Goal: Task Accomplishment & Management: Use online tool/utility

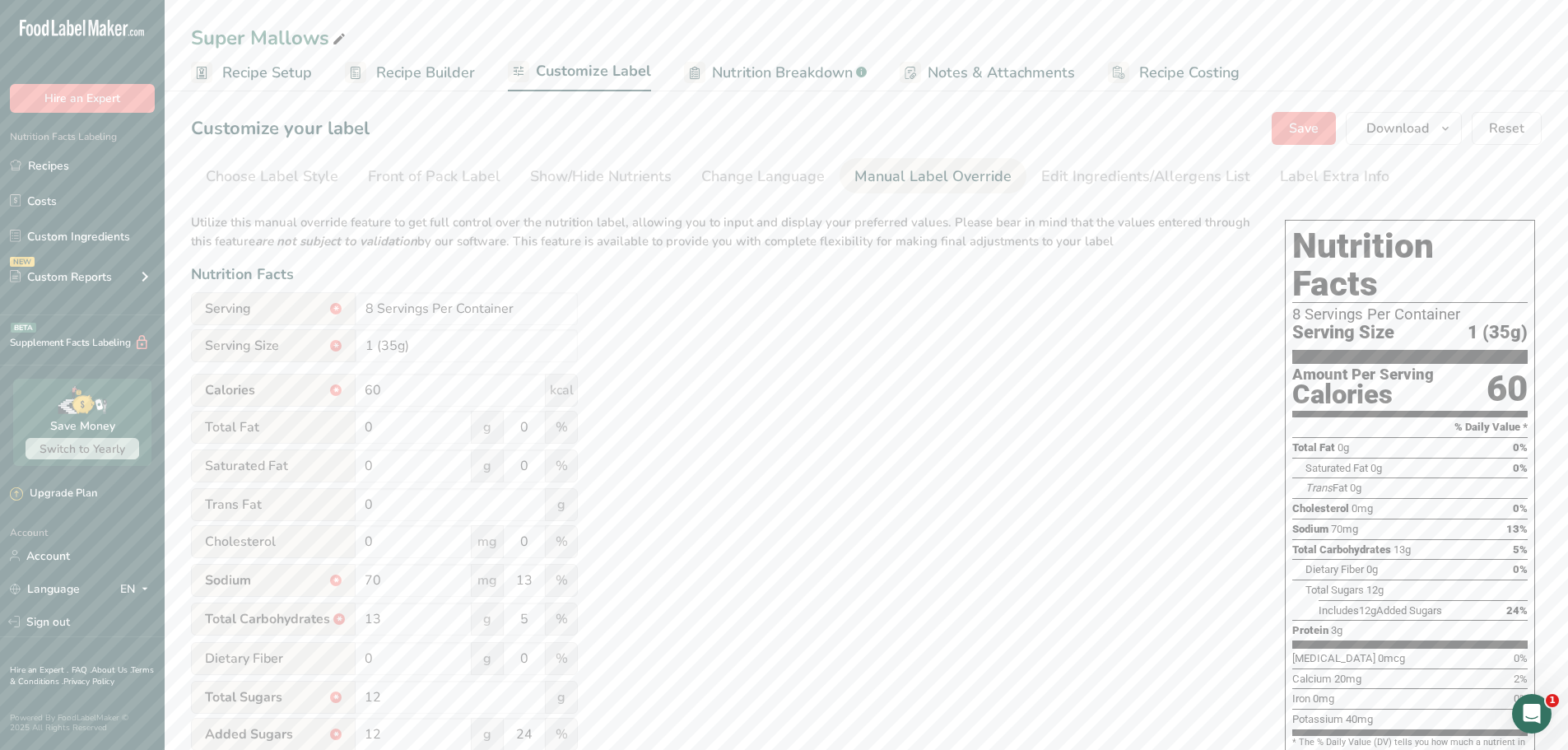
scroll to position [83, 0]
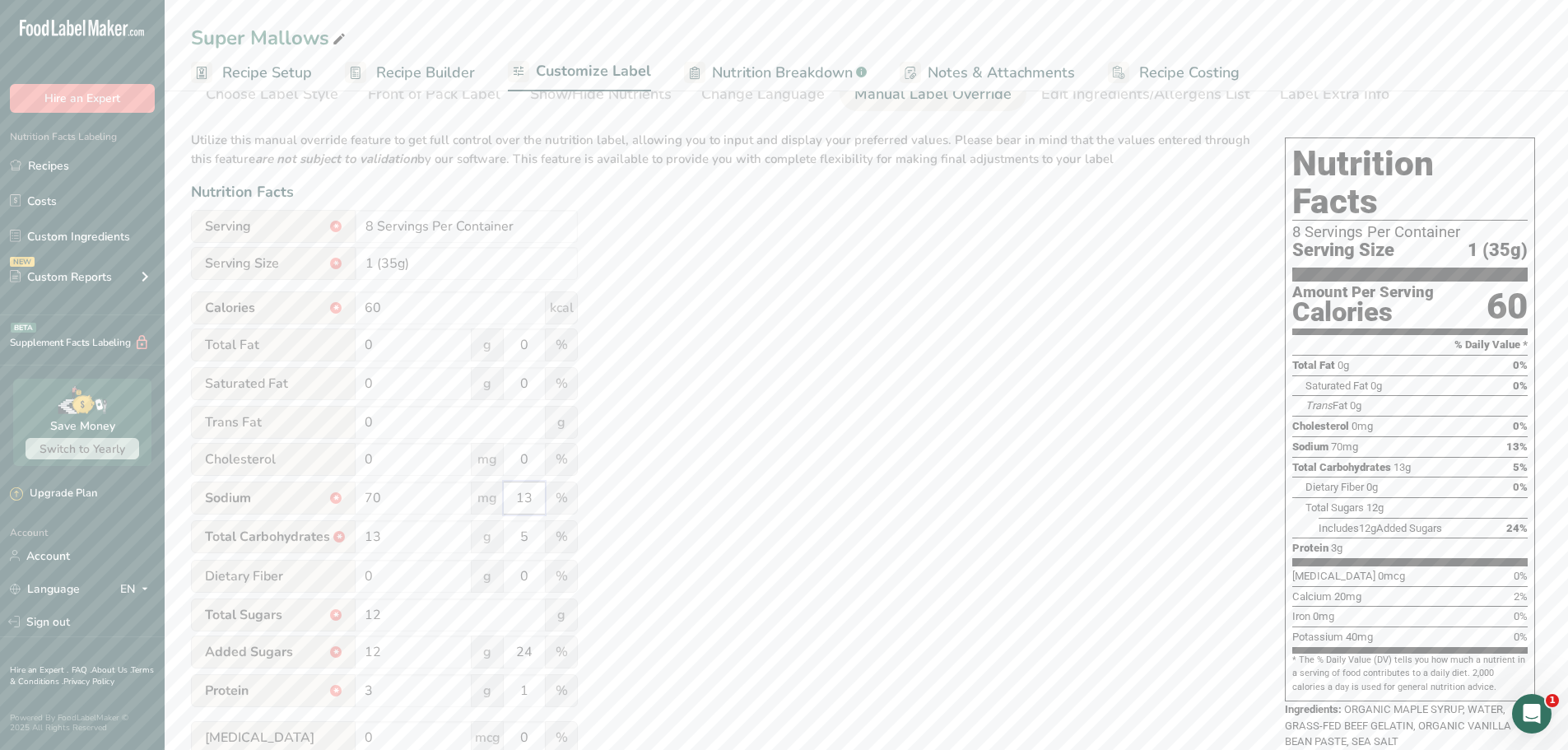
click at [522, 503] on input "13" at bounding box center [525, 498] width 41 height 33
type input "3"
click at [371, 264] on input "1 (35g)" at bounding box center [466, 264] width 222 height 33
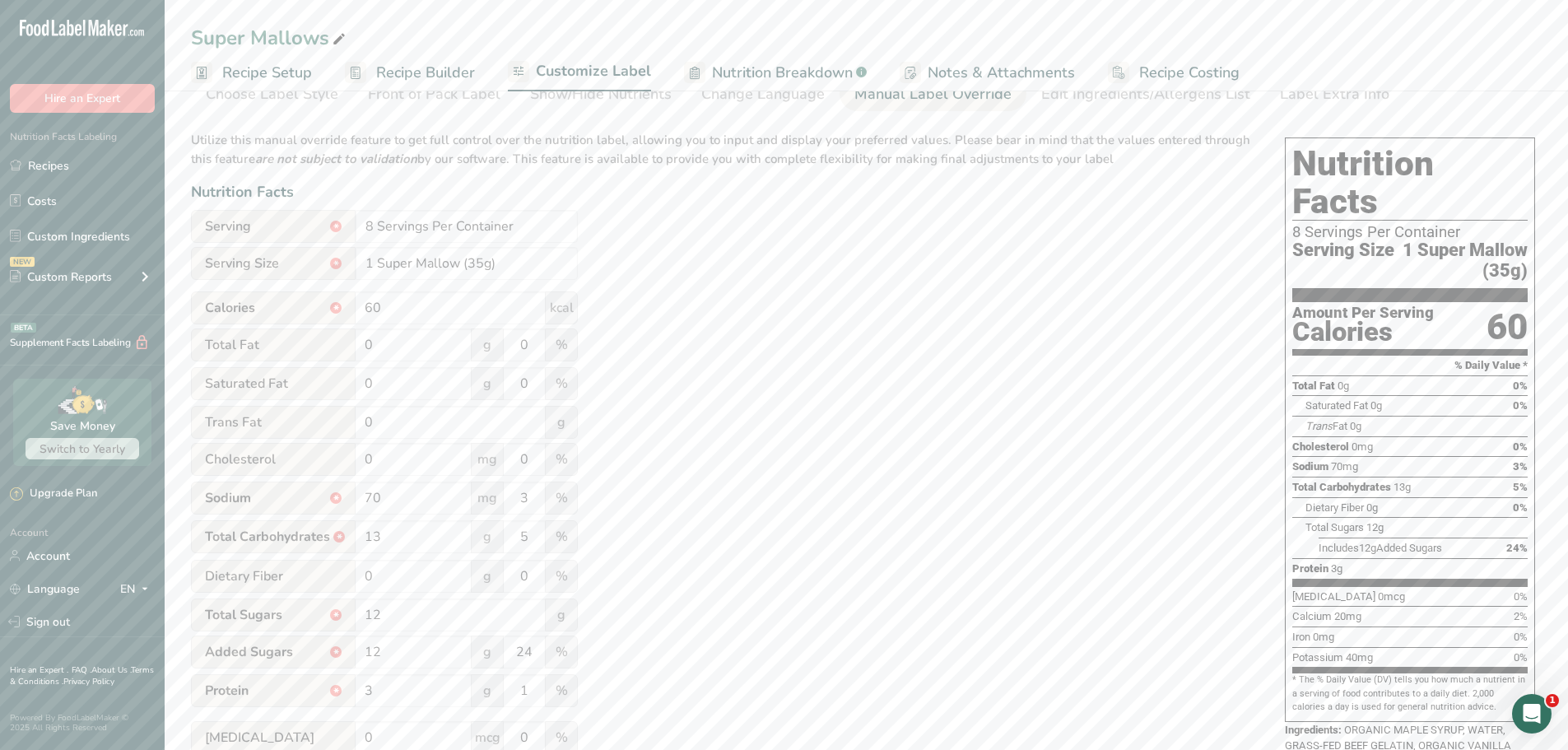
click at [737, 254] on div "Utilize this manual override feature to get full control over the nutrition lab…" at bounding box center [721, 514] width 1061 height 787
click at [457, 263] on input "1 Super Mallow (35g)" at bounding box center [466, 264] width 222 height 33
type input "1 Marshmallow (35g)"
click at [653, 280] on div "Utilize this manual override feature to get full control over the nutrition lab…" at bounding box center [721, 514] width 1061 height 787
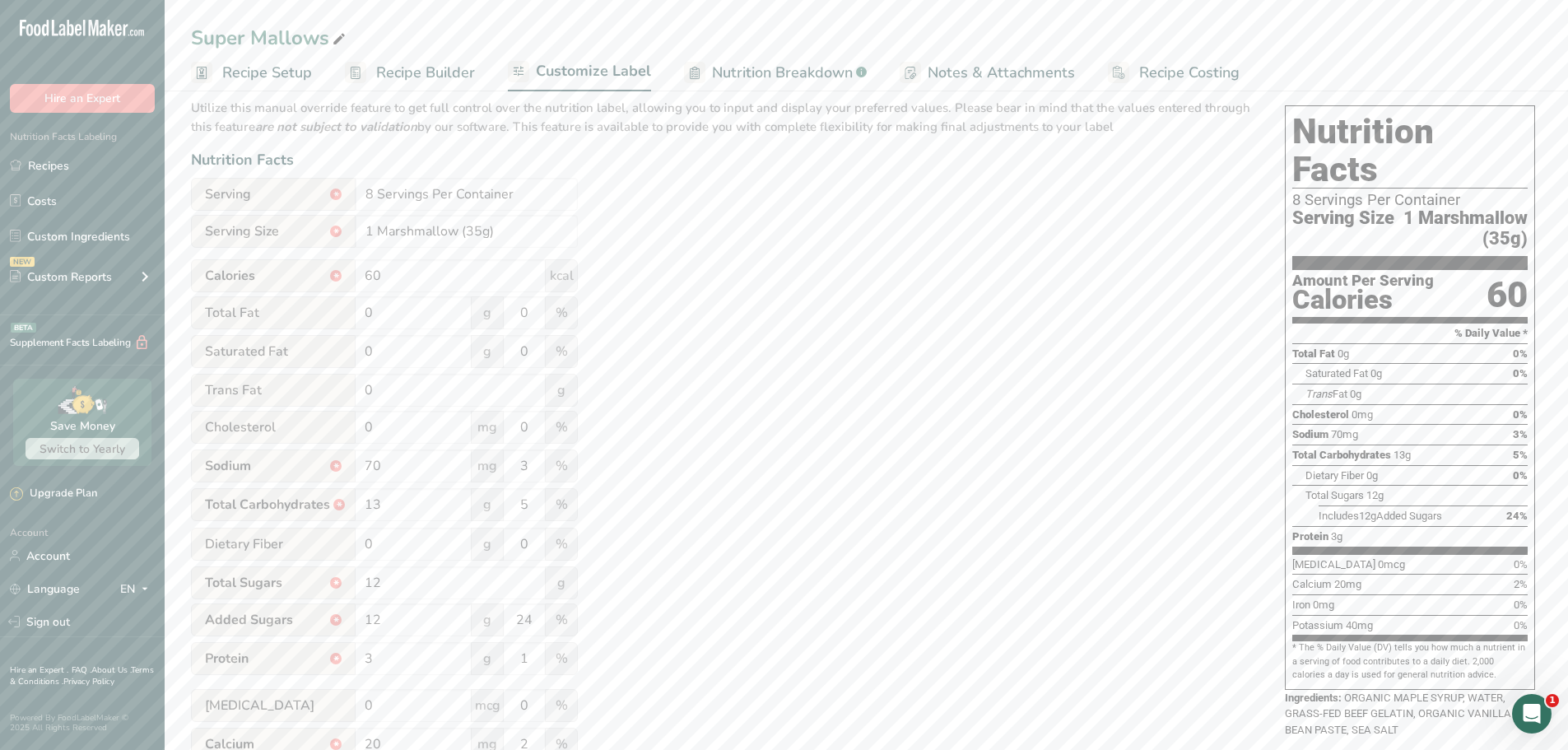
scroll to position [20, 0]
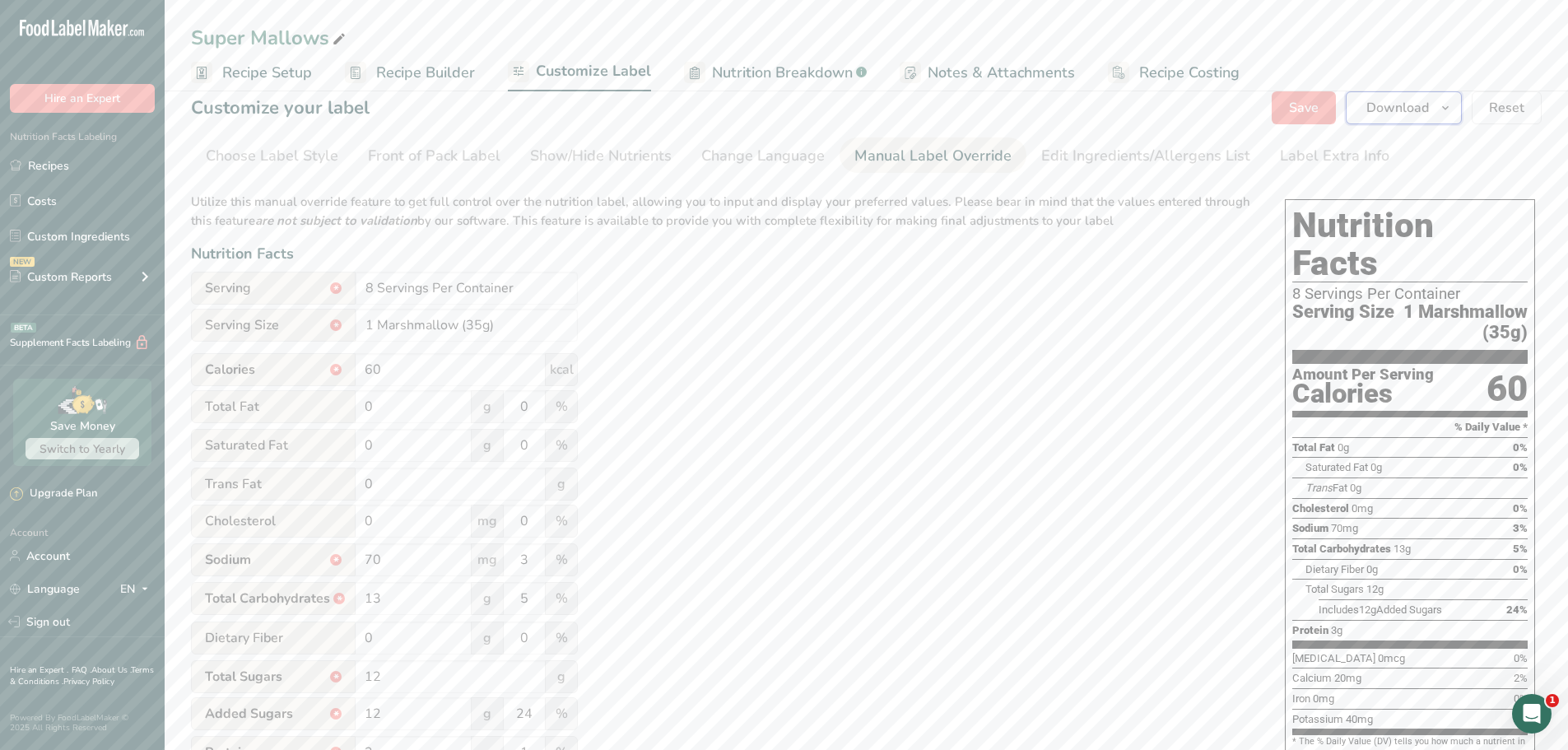
click at [1412, 102] on span "Download" at bounding box center [1398, 108] width 62 height 19
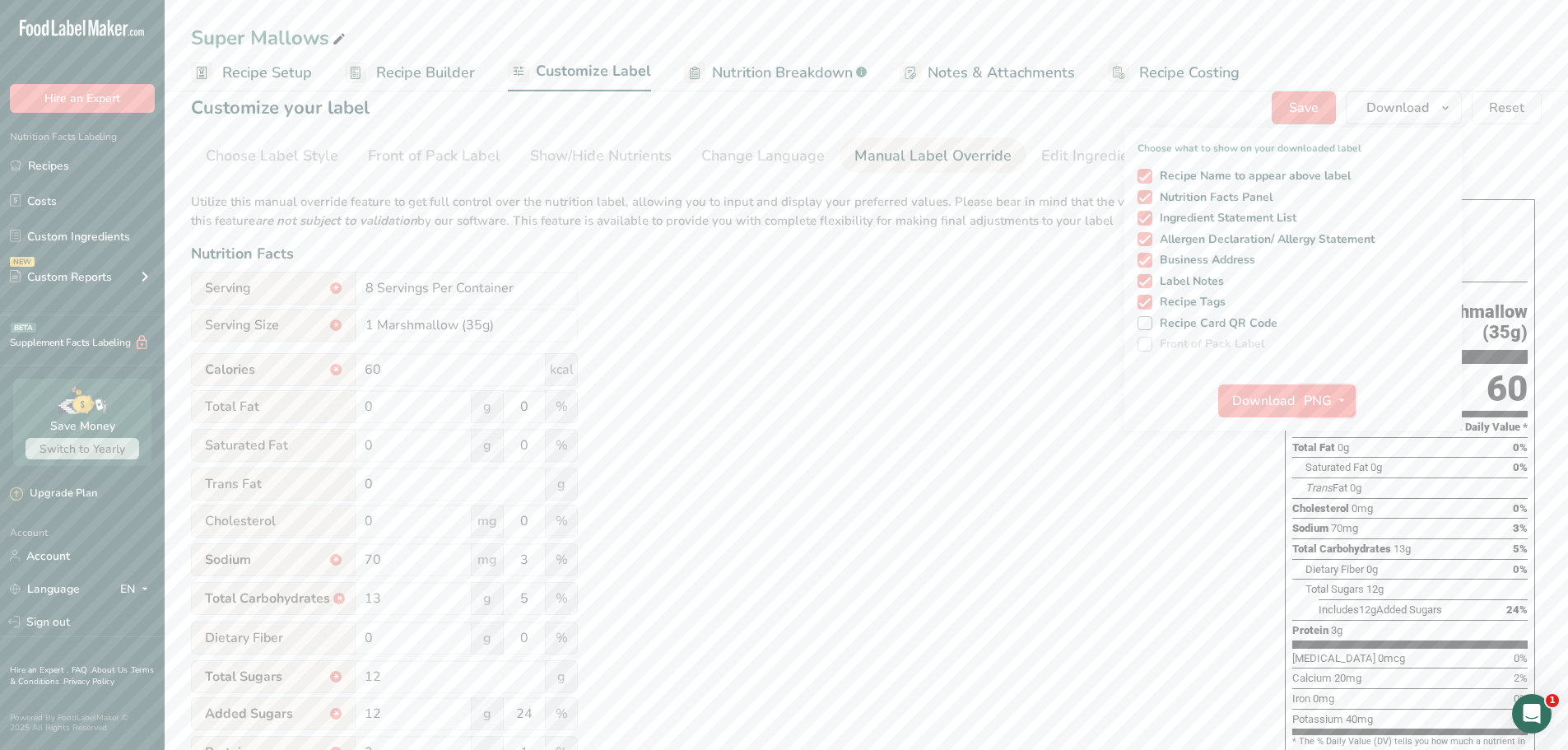
click at [1326, 396] on span "PNG" at bounding box center [1318, 401] width 28 height 19
click at [1325, 515] on link "PDF" at bounding box center [1330, 516] width 53 height 27
click at [1280, 404] on span "Download" at bounding box center [1264, 401] width 62 height 19
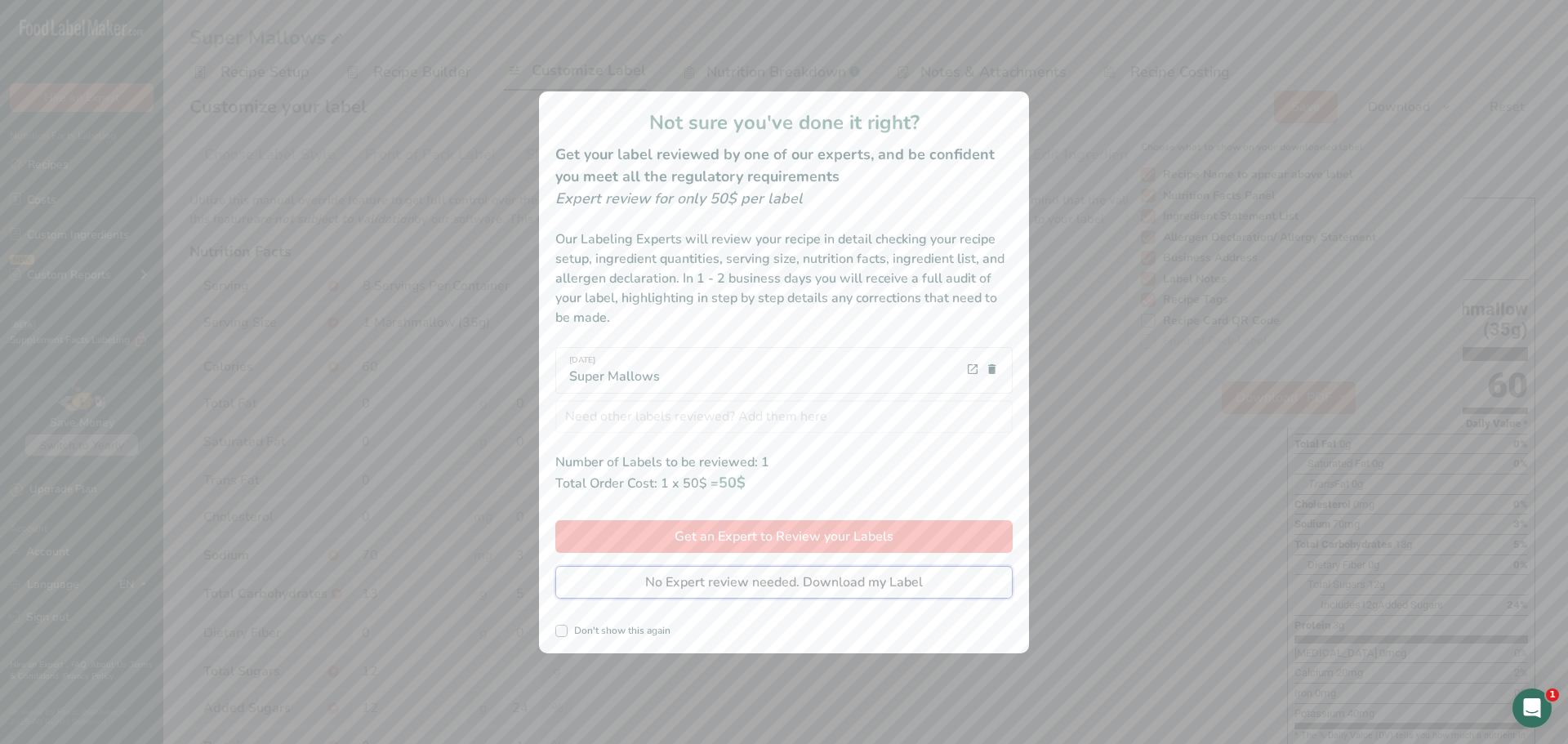
click at [653, 591] on span "No Expert review needed. Download my Label" at bounding box center [784, 582] width 278 height 19
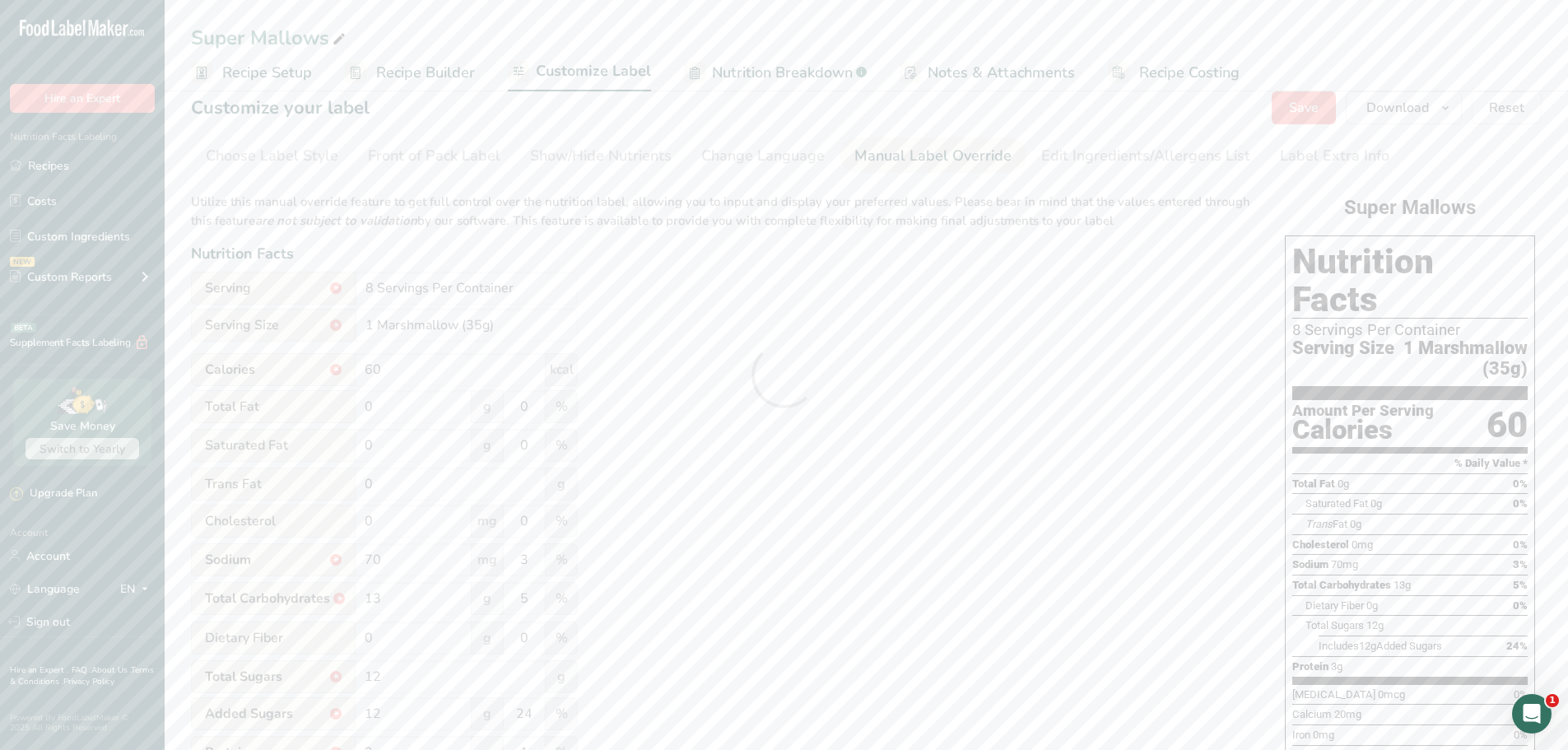
scroll to position [0, 0]
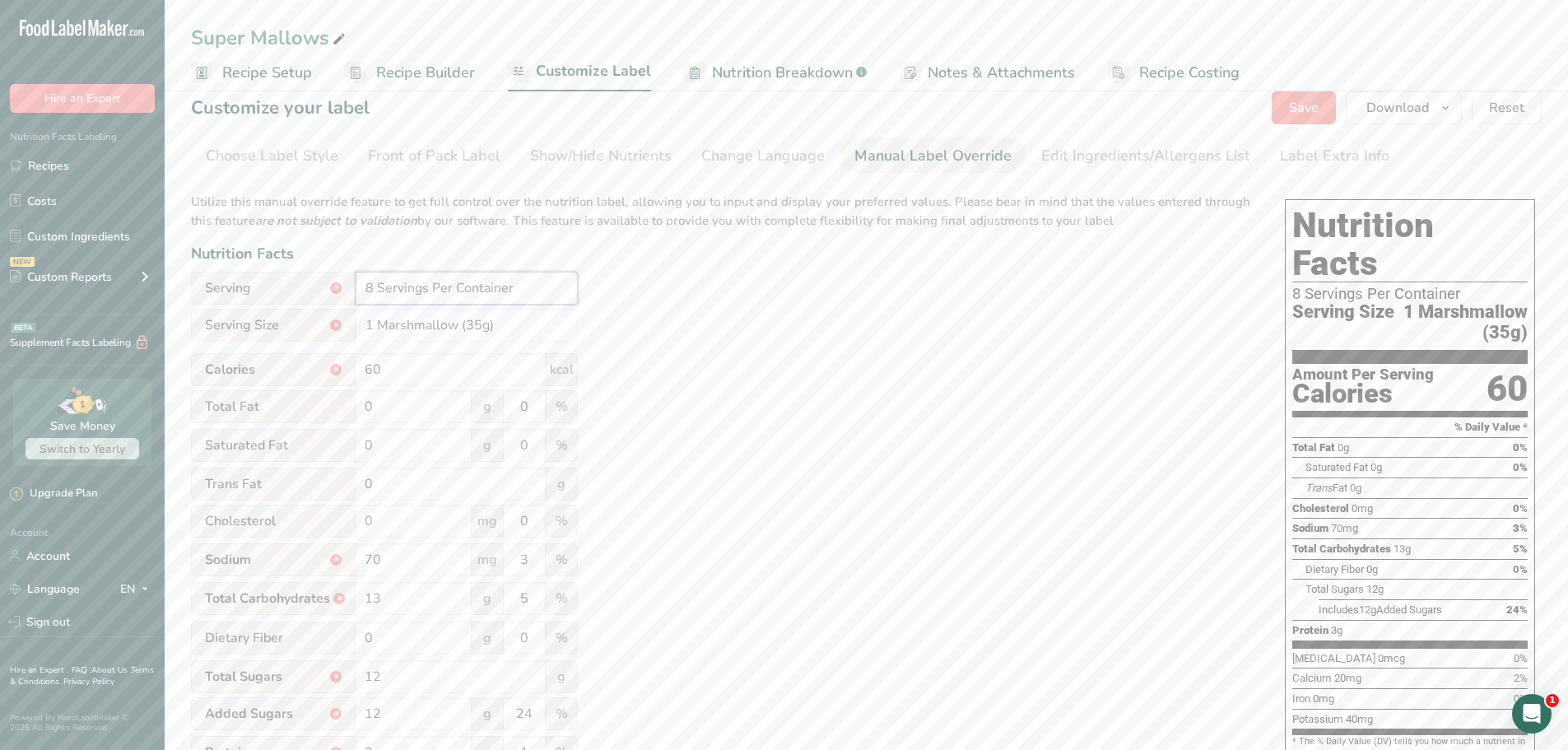
click at [375, 286] on input "8 Servings Per Container" at bounding box center [466, 288] width 222 height 33
type input "6 Servings Per Container"
click at [877, 421] on div "Utilize this manual override feature to get full control over the nutrition lab…" at bounding box center [721, 576] width 1061 height 787
click at [1418, 115] on span "Download" at bounding box center [1398, 108] width 62 height 19
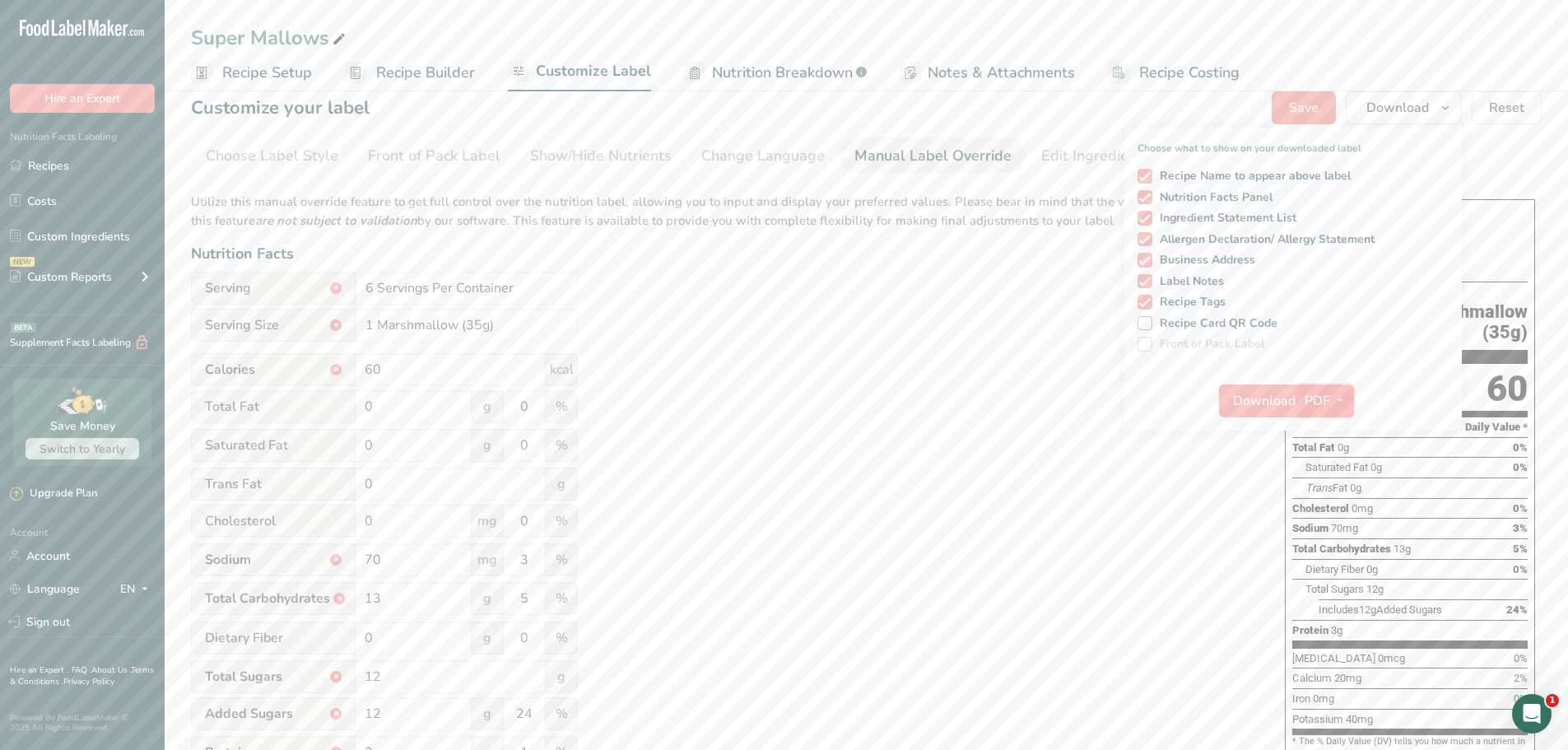
click at [1331, 398] on span "PDF" at bounding box center [1318, 401] width 25 height 19
click at [1277, 403] on span "Download" at bounding box center [1264, 401] width 62 height 19
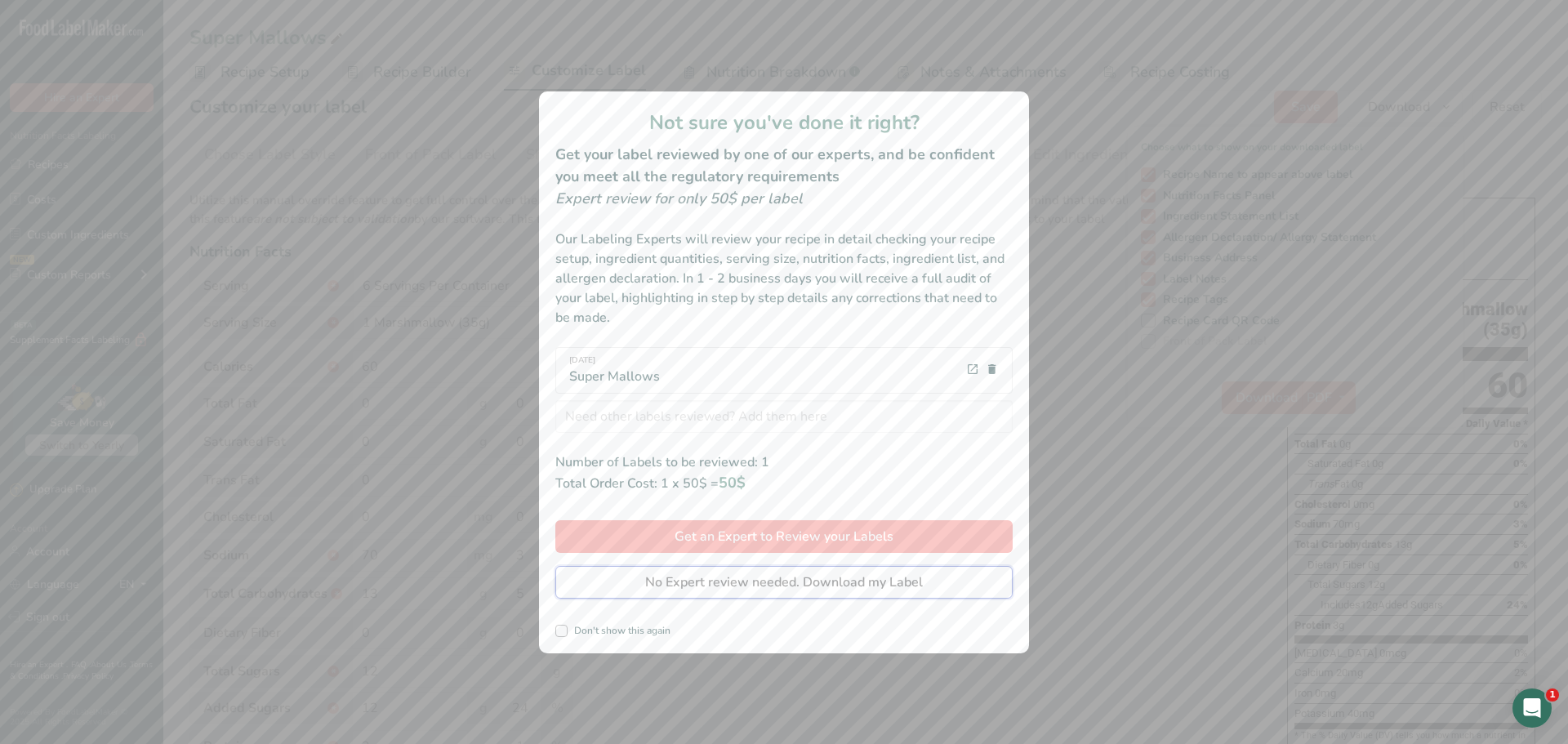
click at [676, 591] on span "No Expert review needed. Download my Label" at bounding box center [784, 582] width 278 height 19
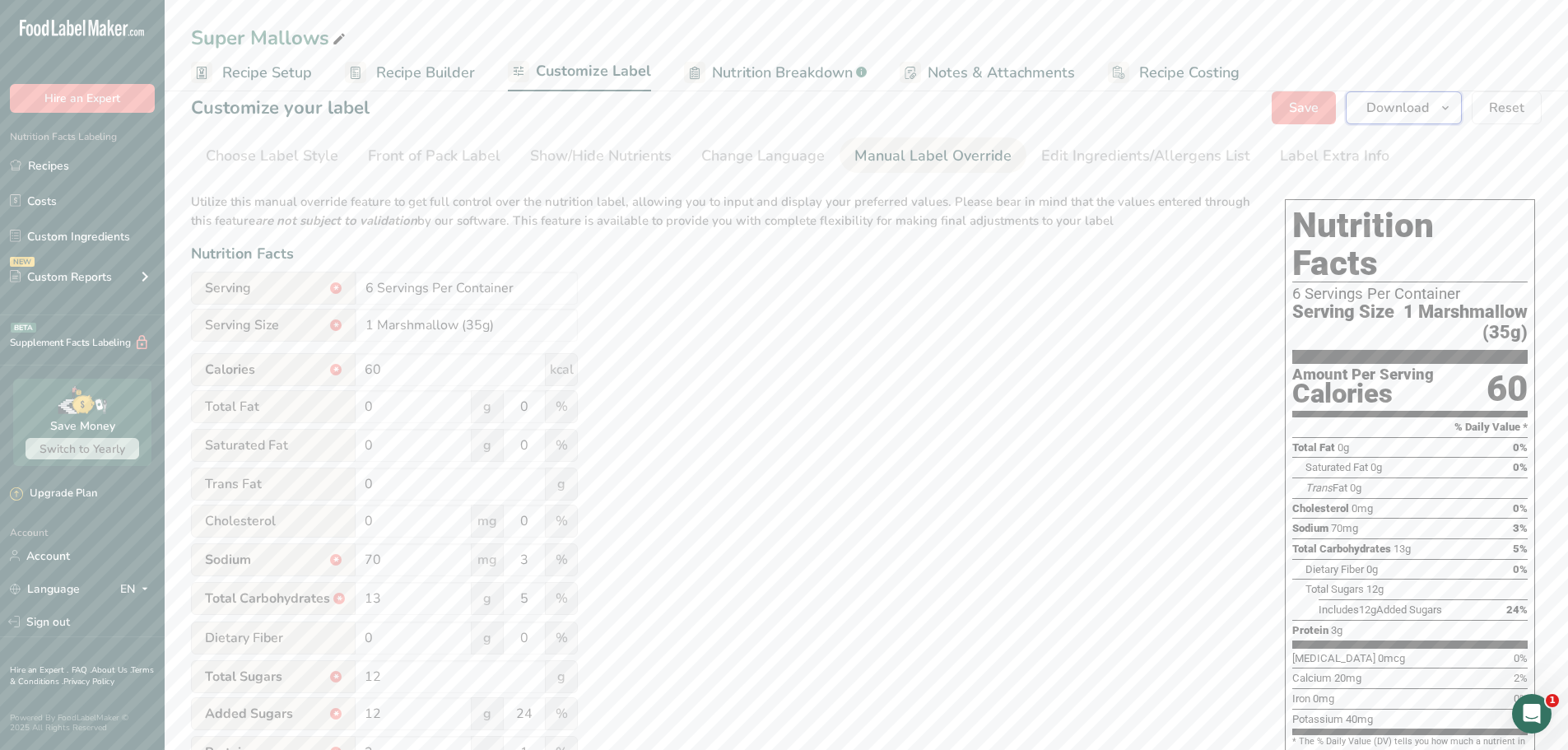
click at [1409, 113] on span "Download" at bounding box center [1398, 108] width 62 height 19
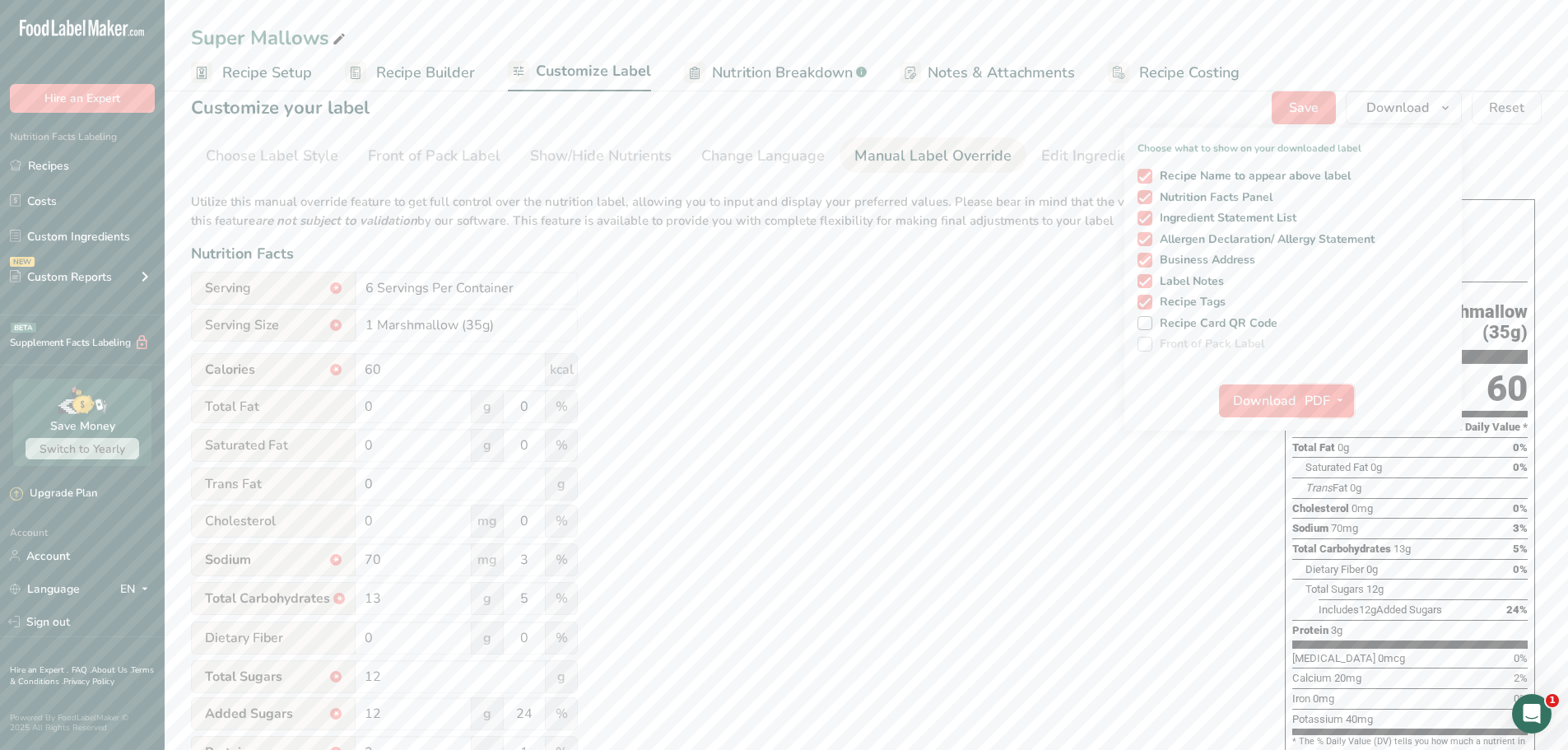
click at [1334, 387] on button "PDF" at bounding box center [1328, 401] width 55 height 33
click at [1335, 433] on link "PNG" at bounding box center [1328, 434] width 53 height 27
click at [1274, 402] on span "Download" at bounding box center [1263, 401] width 62 height 19
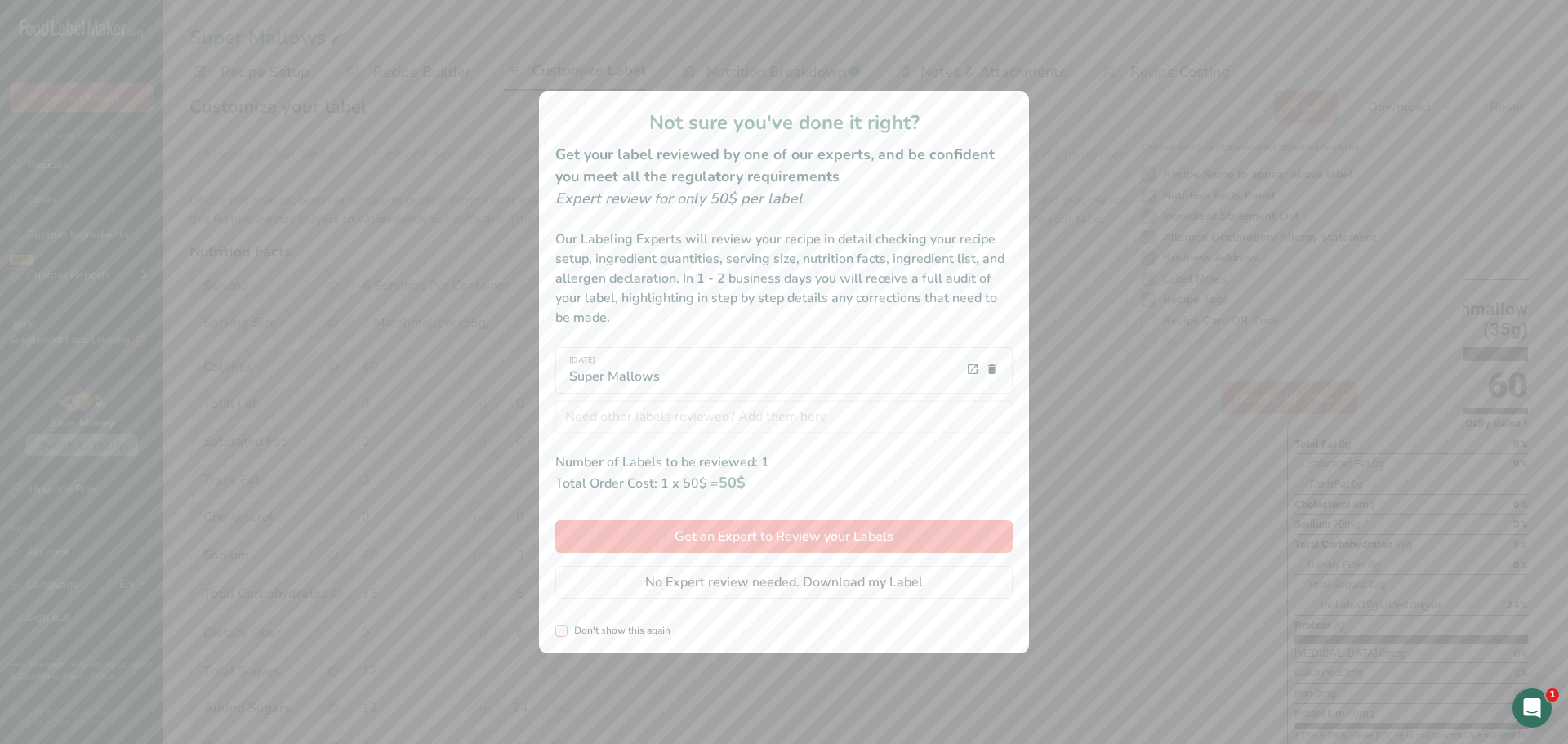
click at [559, 629] on span "review labels modal" at bounding box center [561, 630] width 13 height 13
click at [559, 629] on input "Don't show this again" at bounding box center [560, 630] width 11 height 11
checkbox input "true"
click at [646, 591] on span "No Expert review needed. Download my Label" at bounding box center [784, 582] width 278 height 19
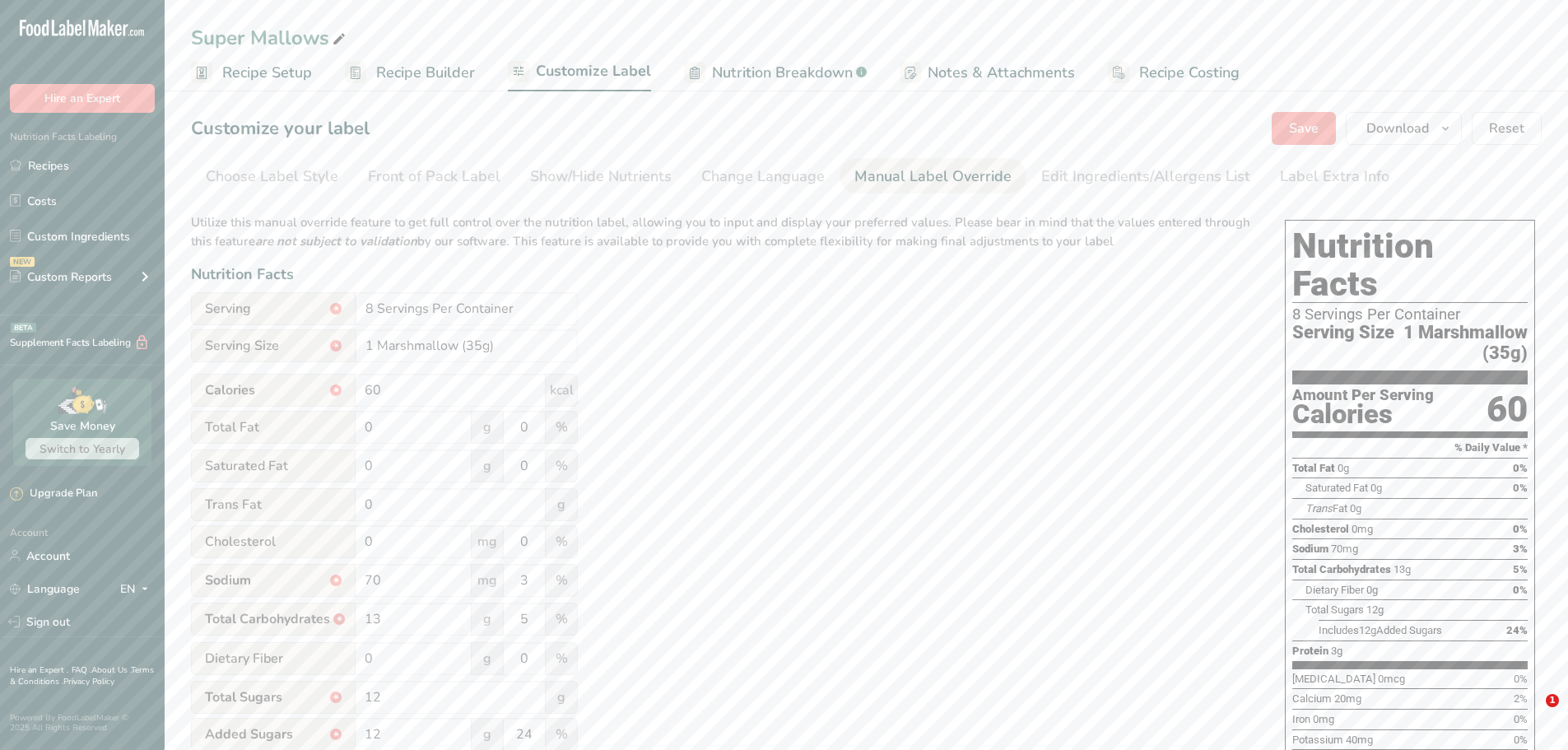
scroll to position [20, 0]
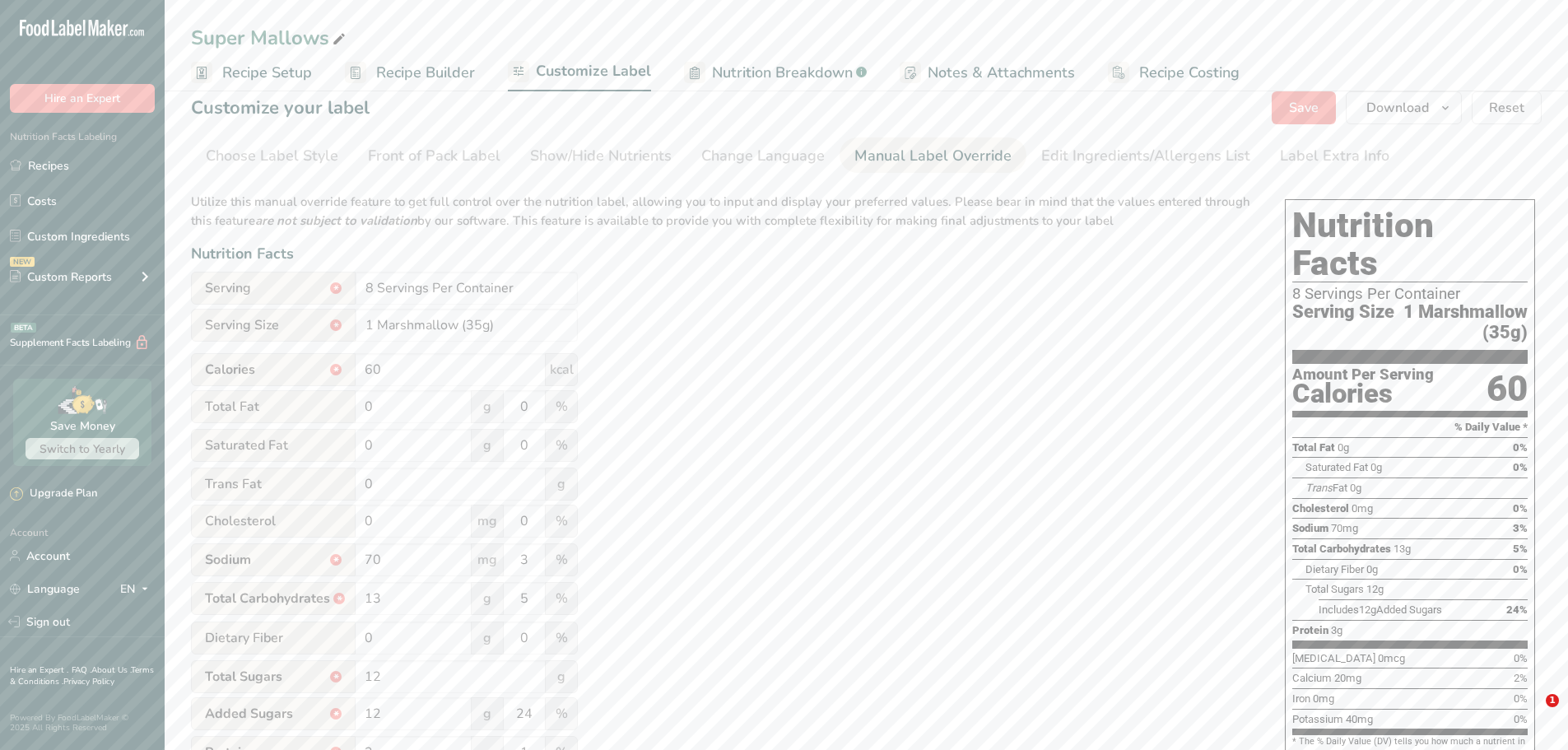
type input "8 Servings Per Container"
drag, startPoint x: 0, startPoint y: 0, endPoint x: 1047, endPoint y: 409, distance: 1124.1
click at [1047, 409] on div "Utilize this manual override feature to get full control over the nutrition lab…" at bounding box center [721, 576] width 1061 height 787
click at [1421, 113] on span "Download" at bounding box center [1398, 108] width 62 height 19
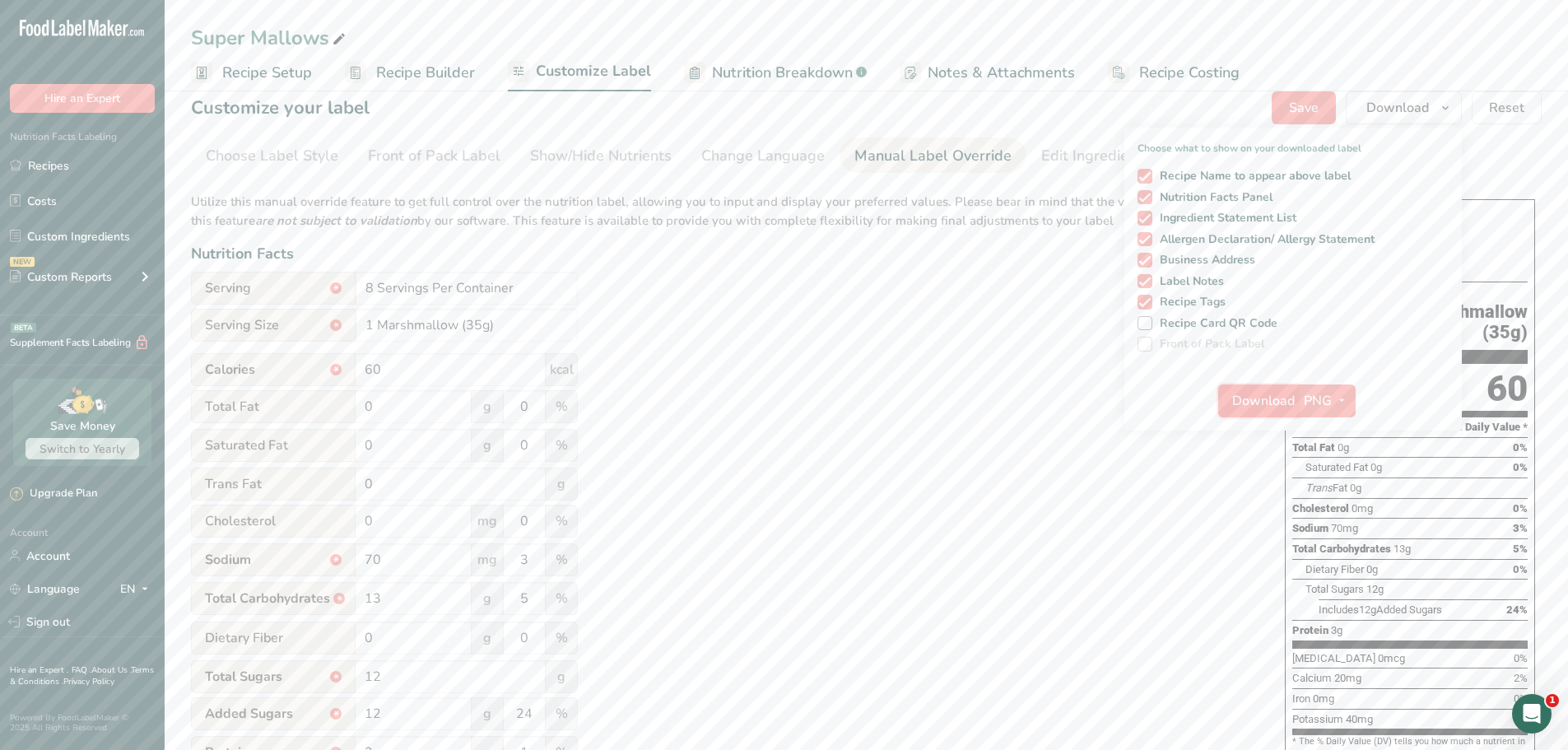
click at [1269, 403] on span "Download" at bounding box center [1263, 401] width 62 height 19
